Goal: Navigation & Orientation: Find specific page/section

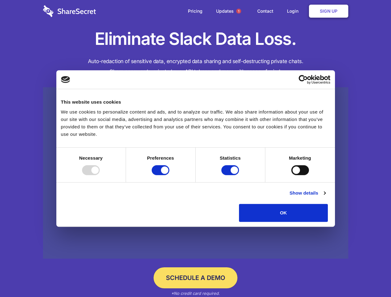
click at [100, 175] on div at bounding box center [91, 170] width 18 height 10
click at [169, 175] on input "Preferences" at bounding box center [161, 170] width 18 height 10
checkbox input "false"
click at [231, 175] on input "Statistics" at bounding box center [230, 170] width 18 height 10
checkbox input "false"
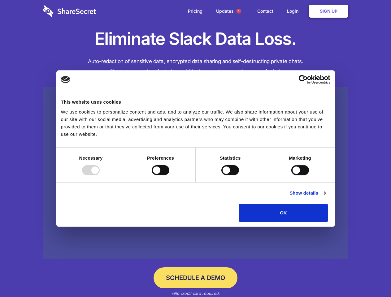
click at [291, 175] on input "Marketing" at bounding box center [300, 170] width 18 height 10
checkbox input "true"
click at [325, 197] on link "Show details" at bounding box center [307, 192] width 36 height 7
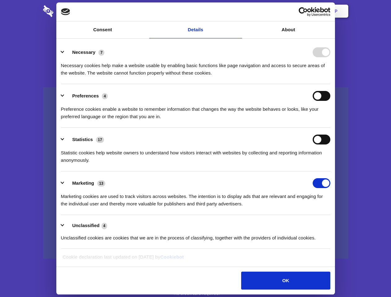
click at [330, 128] on li "Preferences 4 Preference cookies enable a website to remember information that …" at bounding box center [195, 106] width 269 height 44
click at [238, 11] on span "1" at bounding box center [238, 11] width 5 height 5
